Goal: Task Accomplishment & Management: Use online tool/utility

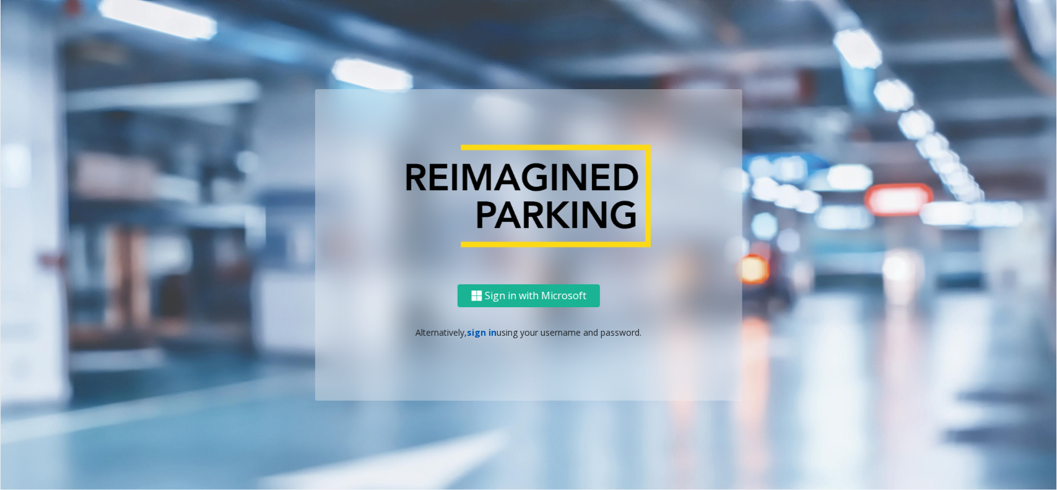
click at [490, 335] on link "sign in" at bounding box center [483, 332] width 30 height 12
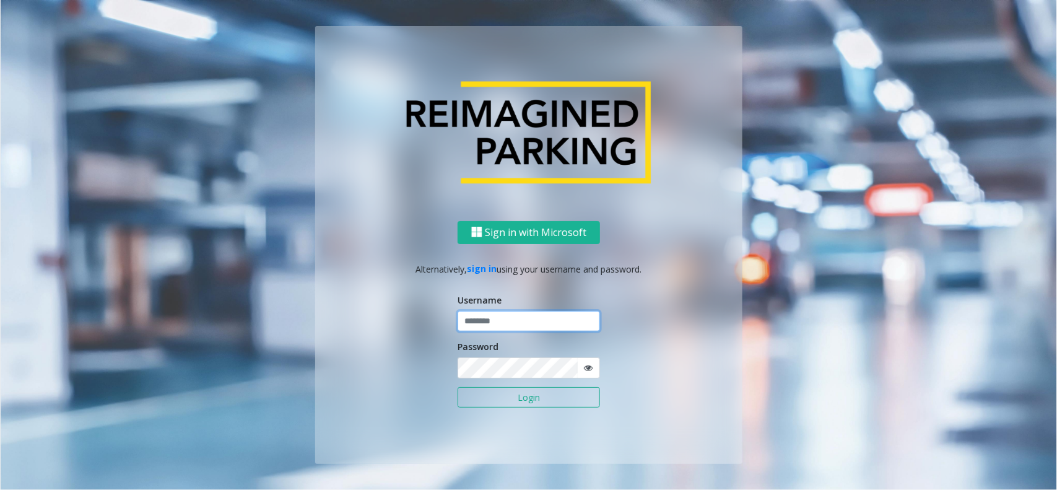
click at [503, 316] on input "text" at bounding box center [529, 321] width 142 height 21
type input "********"
click at [584, 369] on icon at bounding box center [588, 368] width 9 height 9
click at [531, 406] on button "Login" at bounding box center [529, 397] width 142 height 21
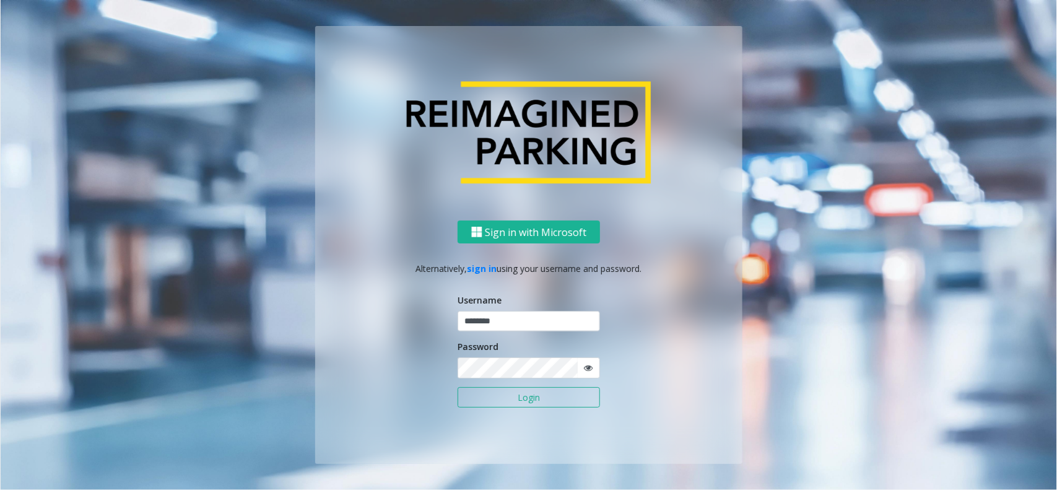
click at [530, 400] on button "Login" at bounding box center [529, 397] width 142 height 21
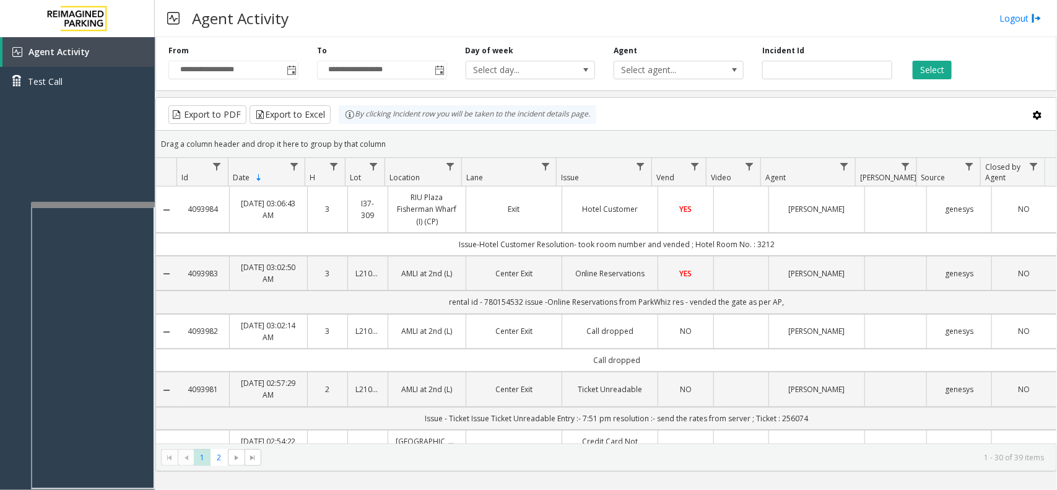
click at [128, 203] on div at bounding box center [93, 204] width 124 height 5
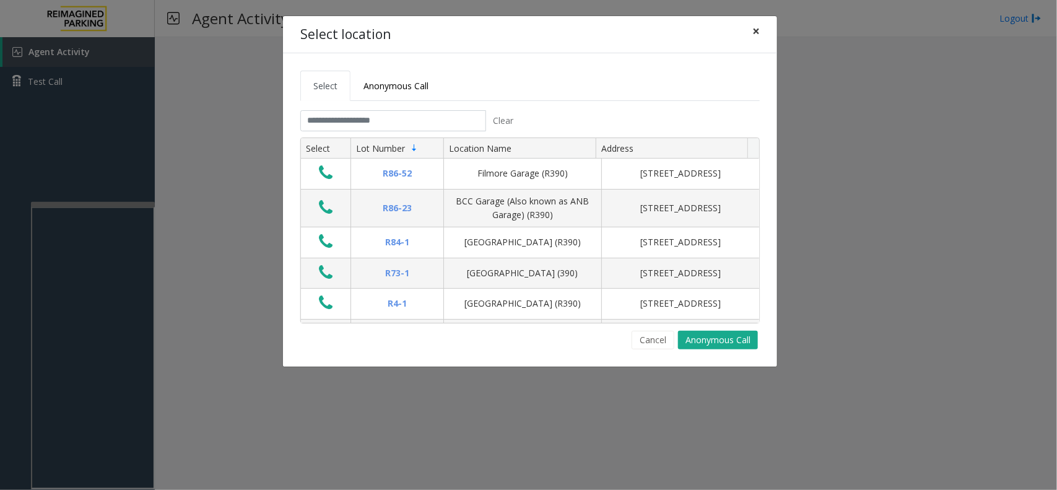
click at [752, 32] on span "×" at bounding box center [755, 30] width 7 height 17
